Goal: Task Accomplishment & Management: Complete application form

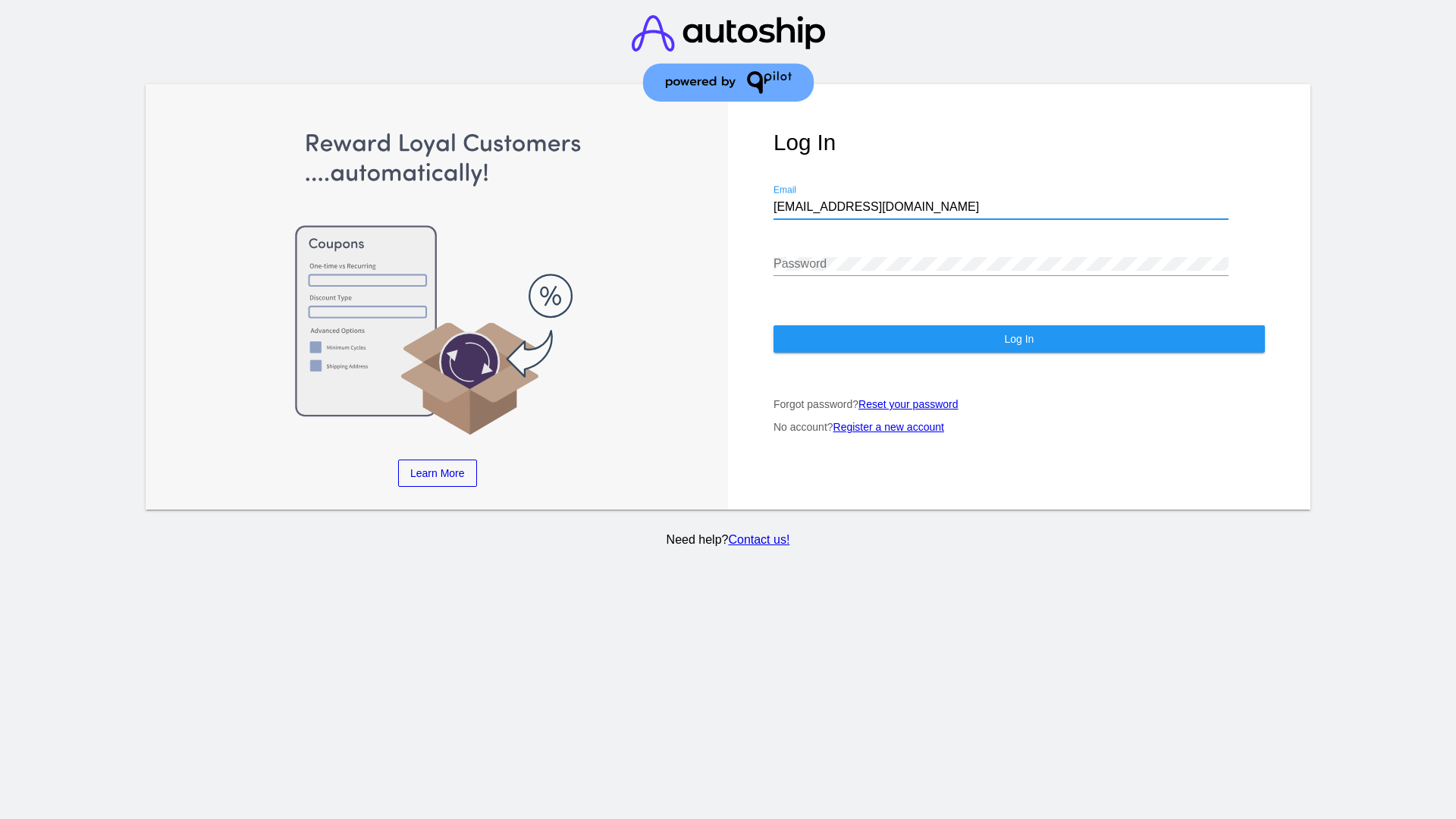
type input "[EMAIL_ADDRESS][DOMAIN_NAME]"
click at [1018, 339] on span "Log In" at bounding box center [1019, 339] width 30 height 12
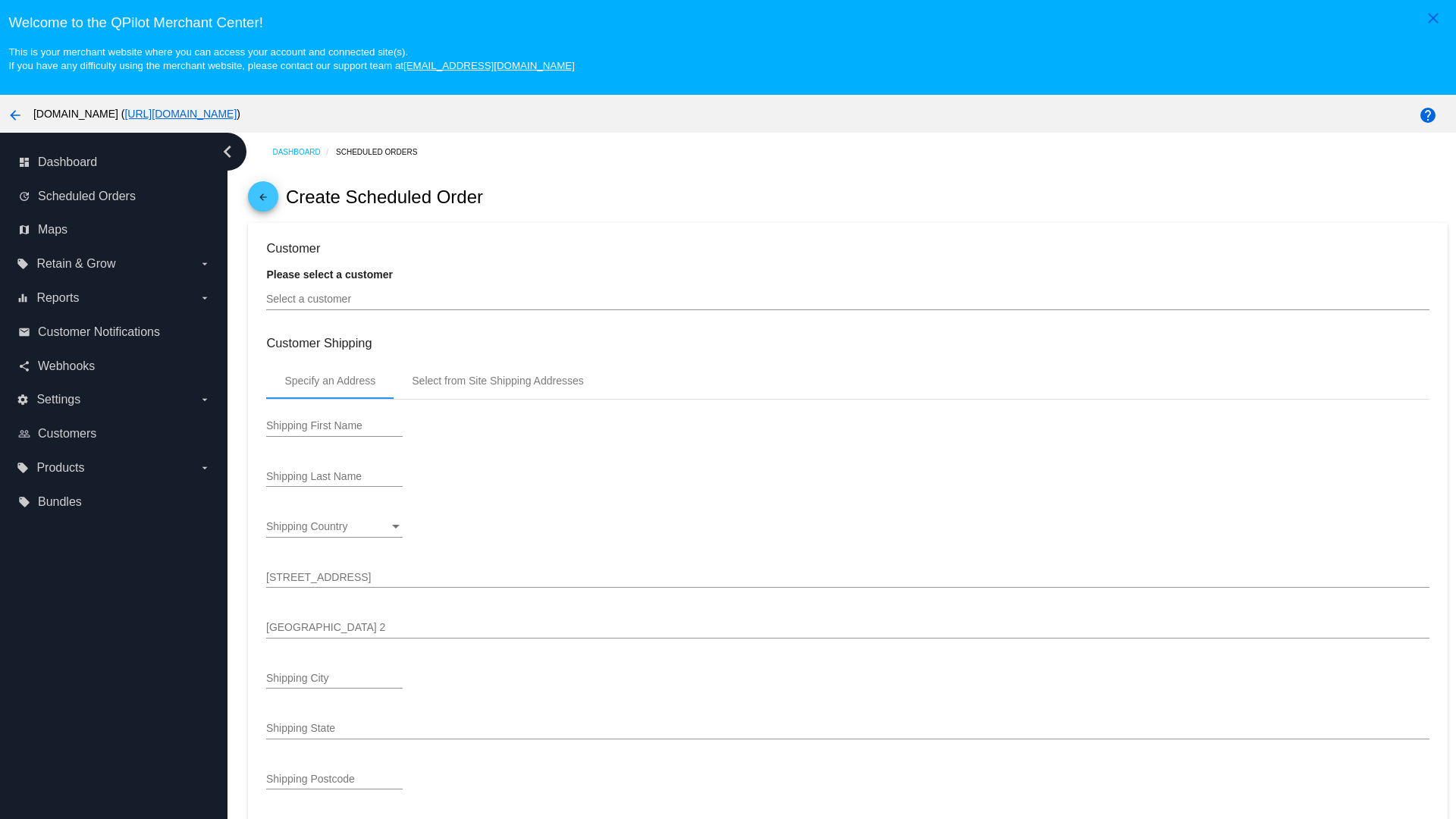
click at [848, 298] on input "Select a customer" at bounding box center [847, 299] width 1162 height 12
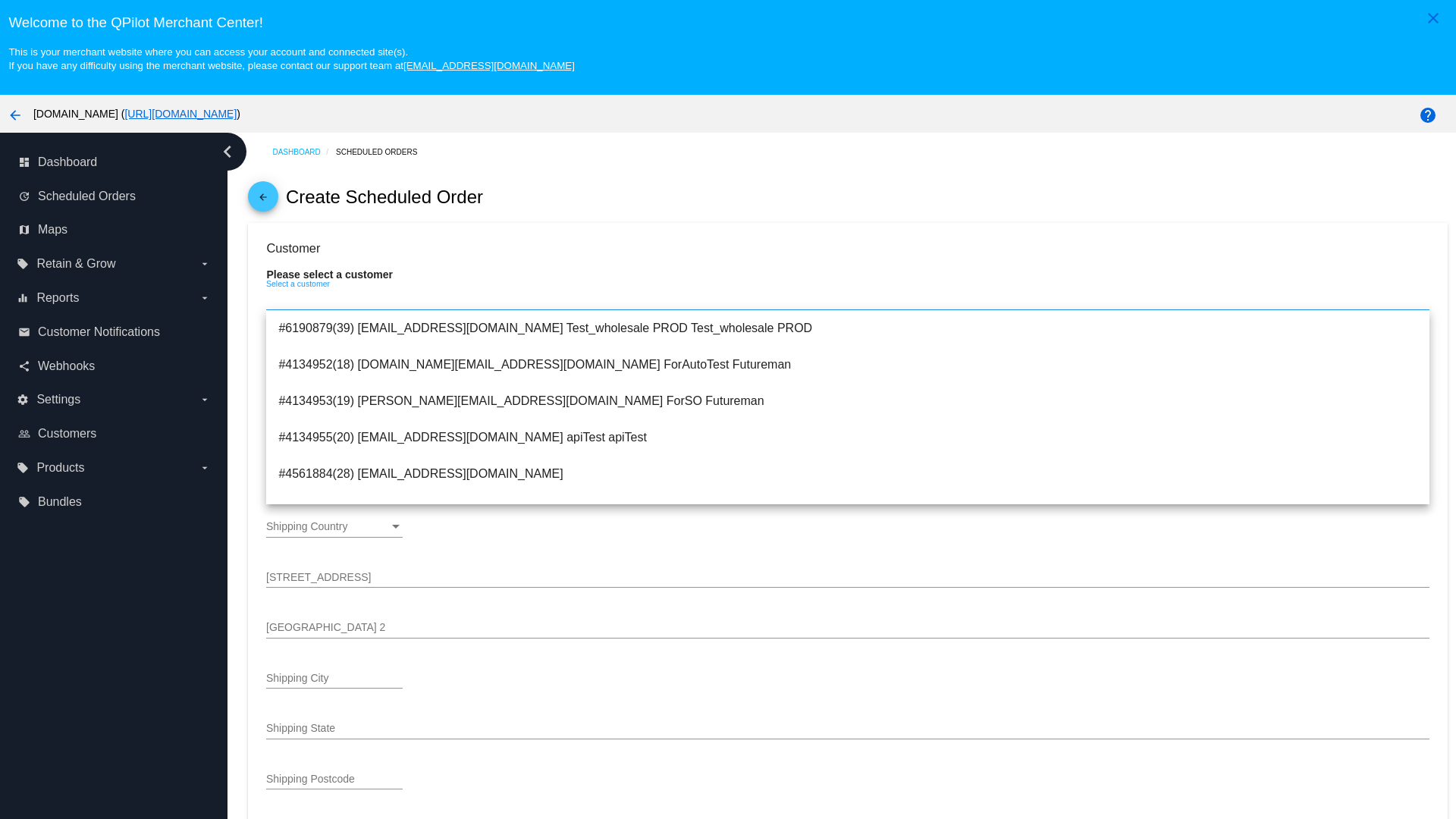
type input "ForSO"
type input "Futureman"
type input "1 Main St 1"
type input "San Jose"
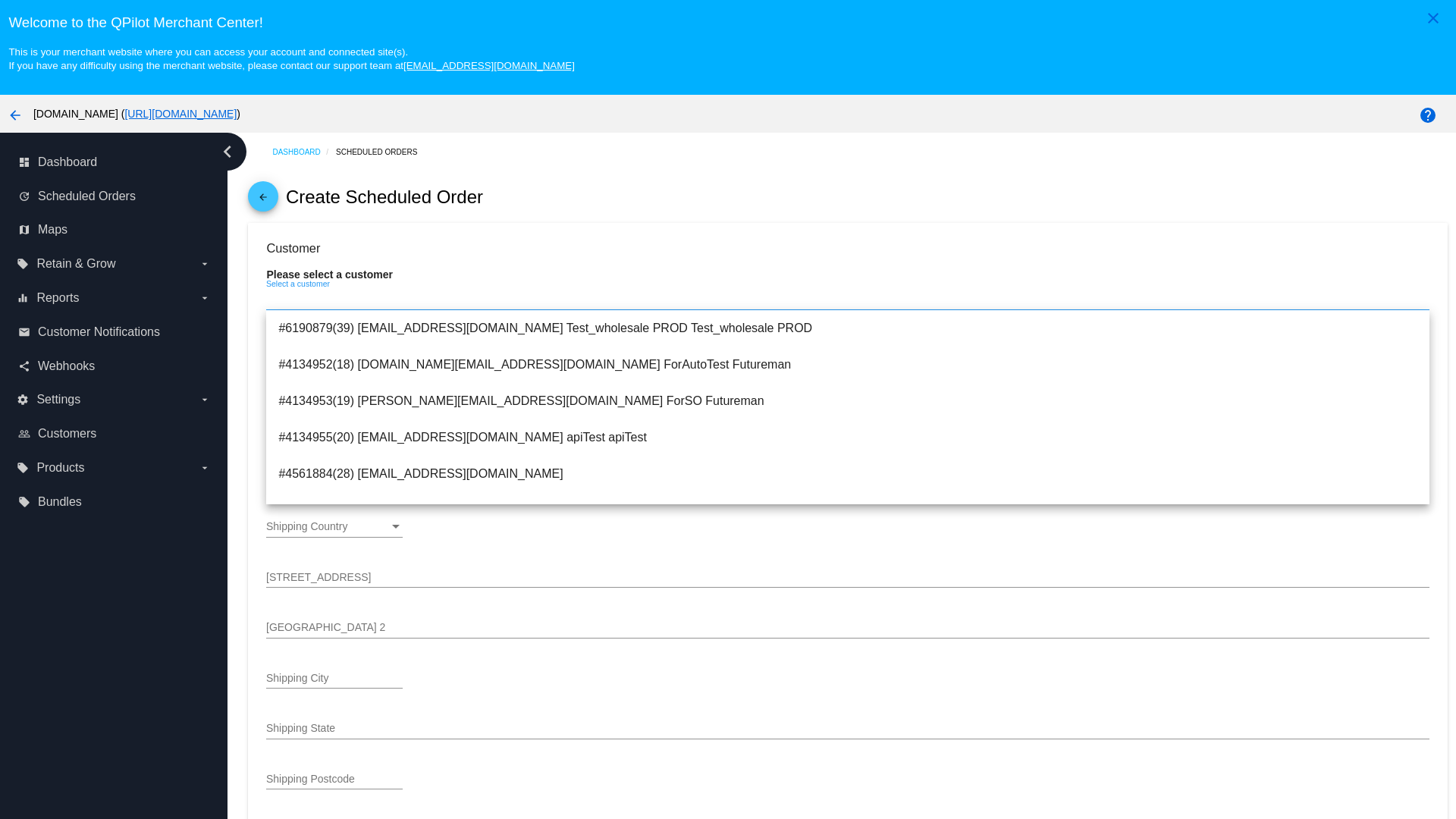
type input "95131"
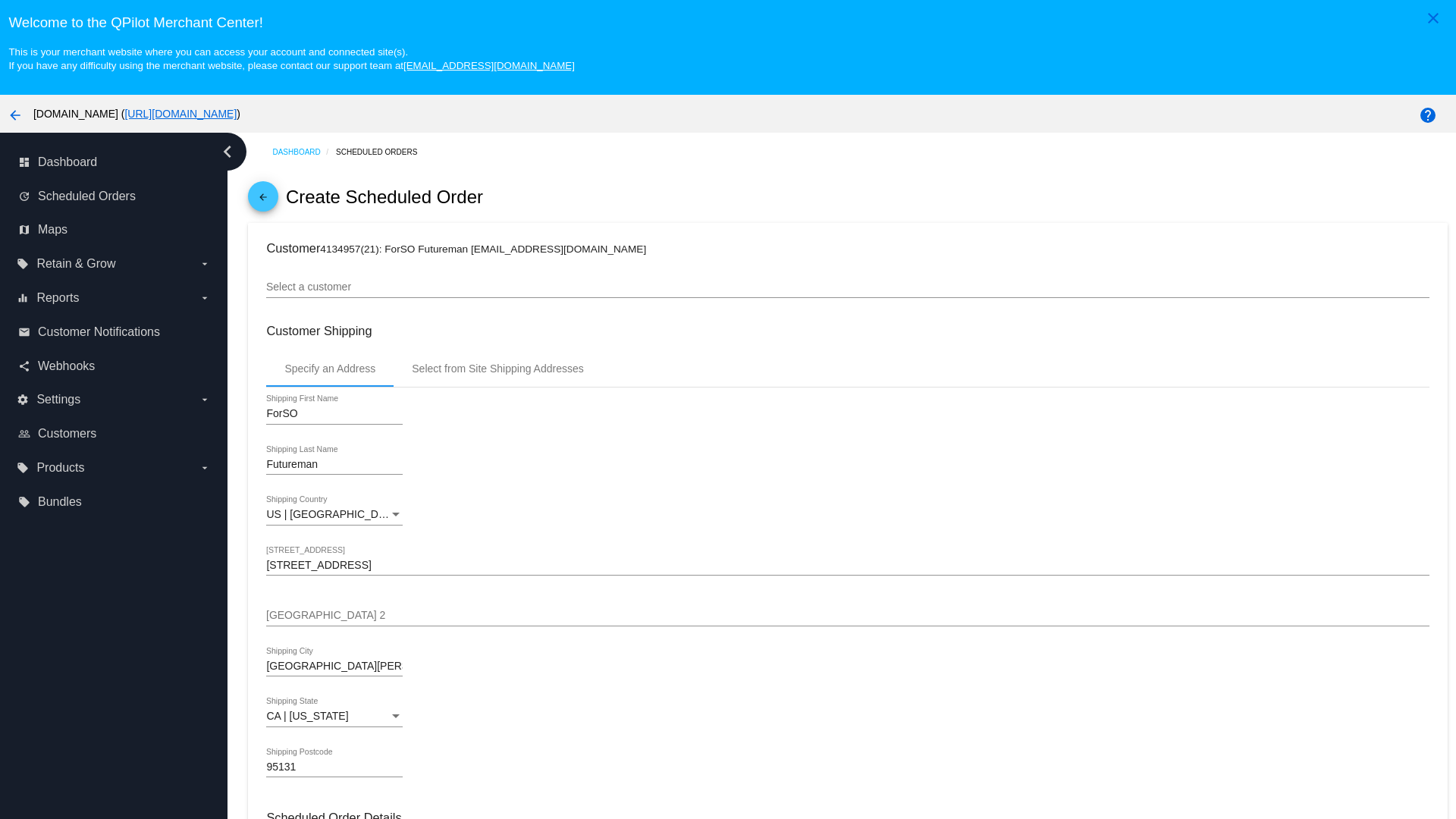
scroll to position [537, 0]
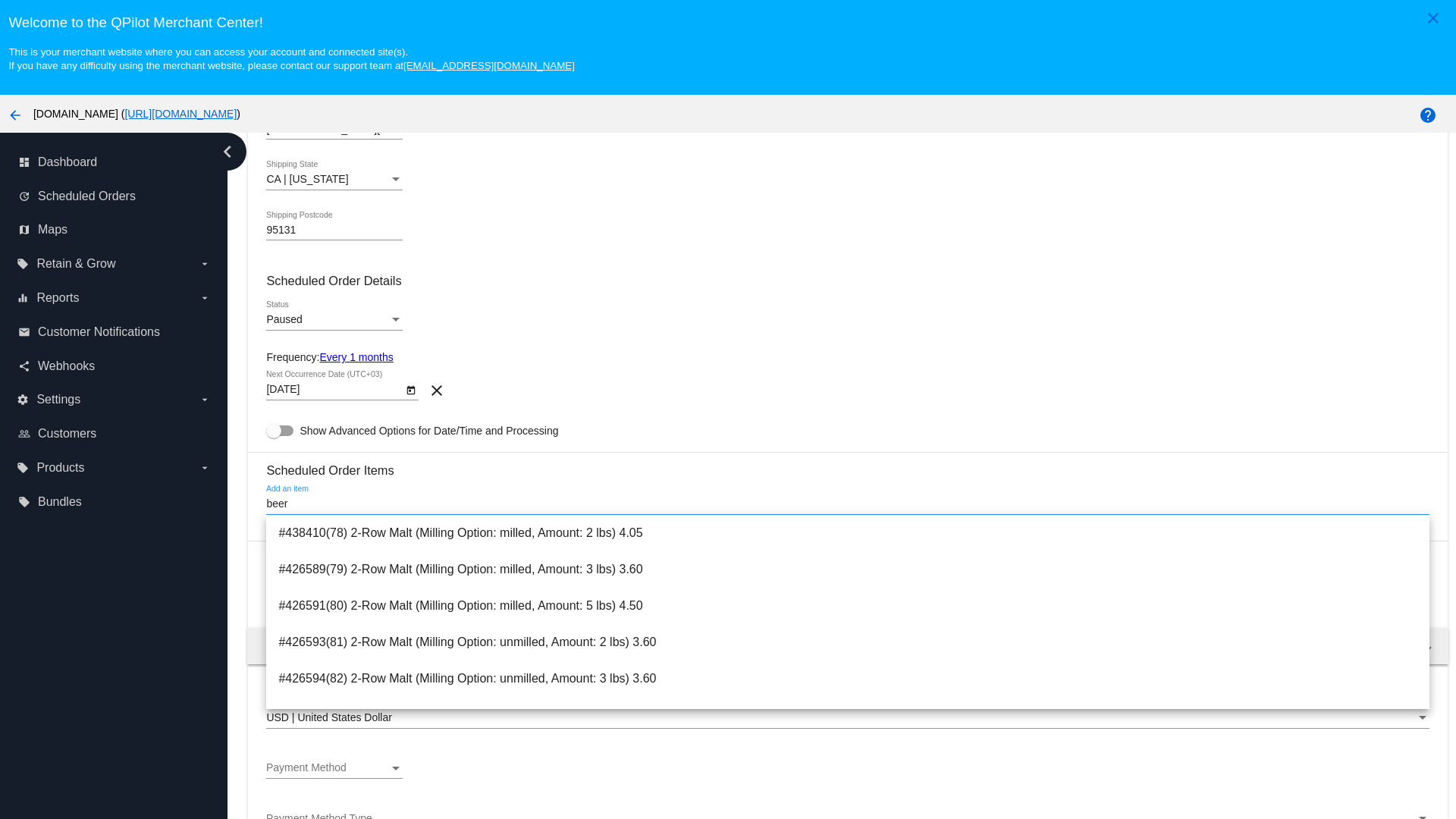
type input "beer"
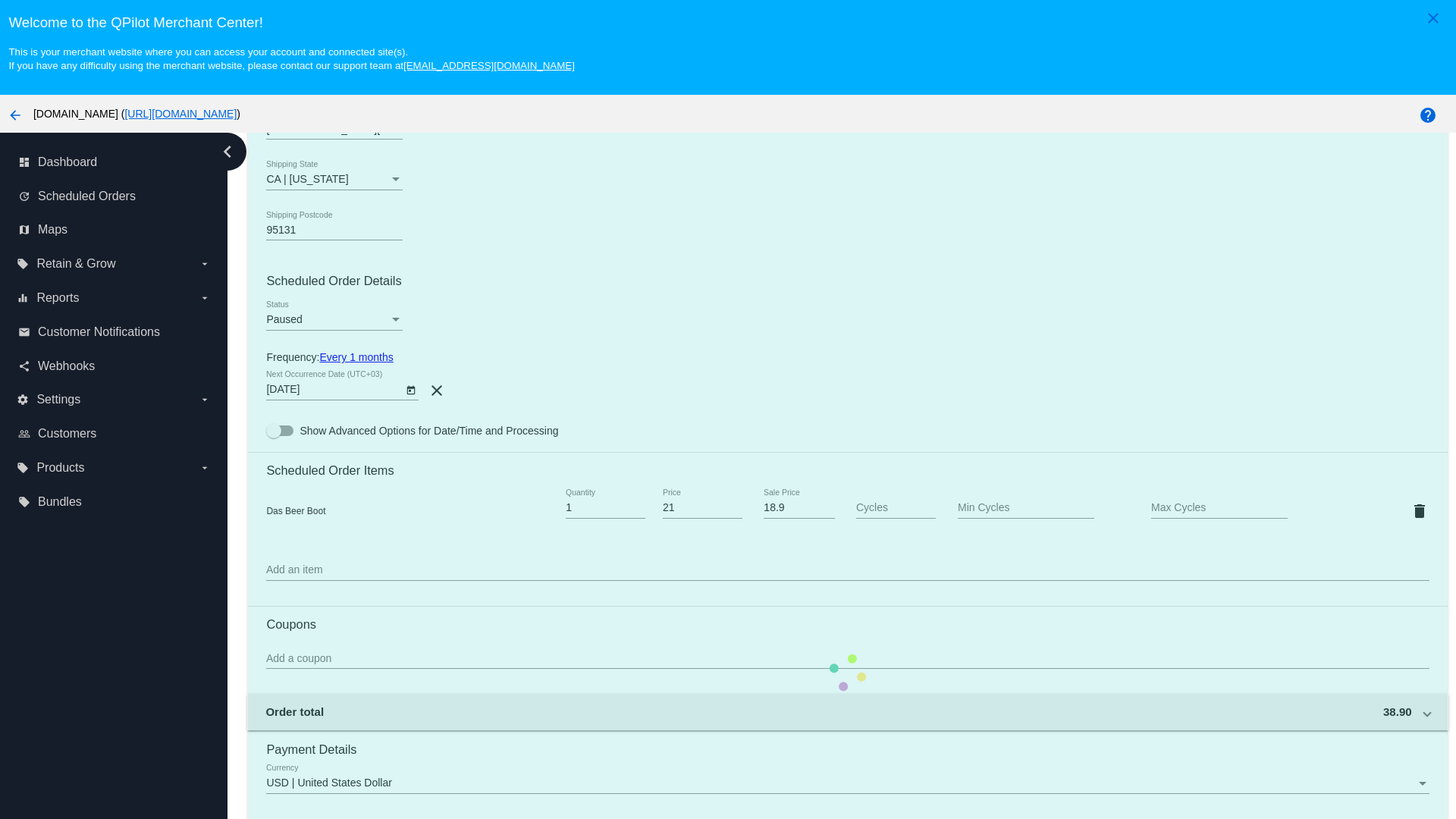
scroll to position [94, 0]
